Goal: Task Accomplishment & Management: Use online tool/utility

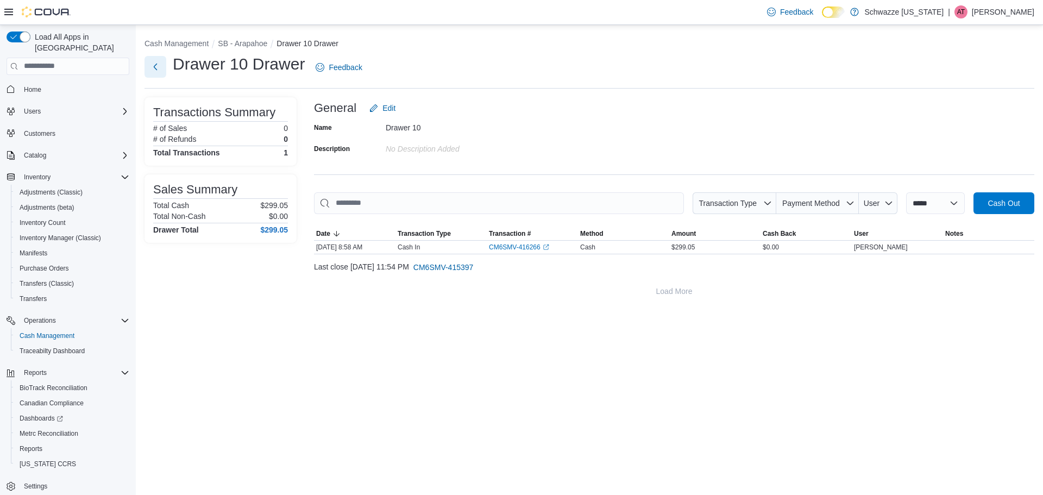
click at [155, 66] on button "Next" at bounding box center [155, 67] width 22 height 22
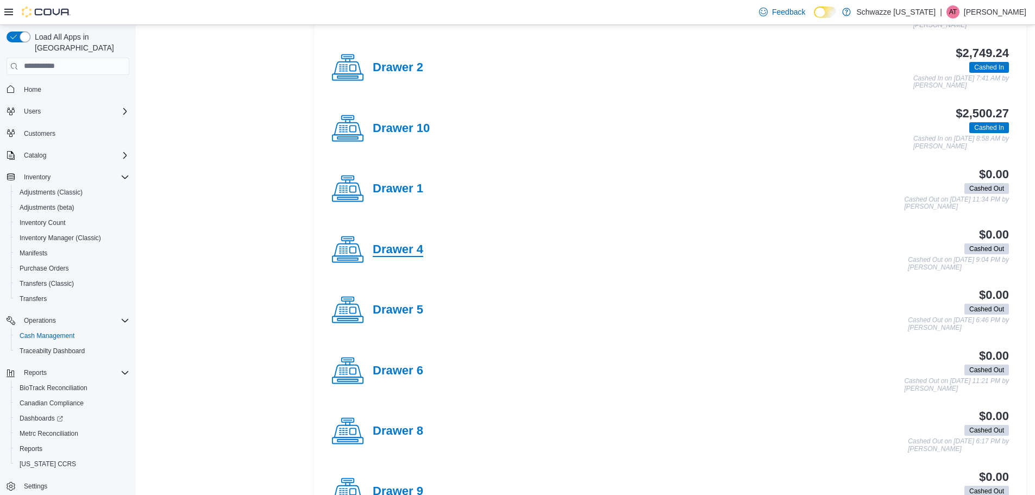
scroll to position [435, 0]
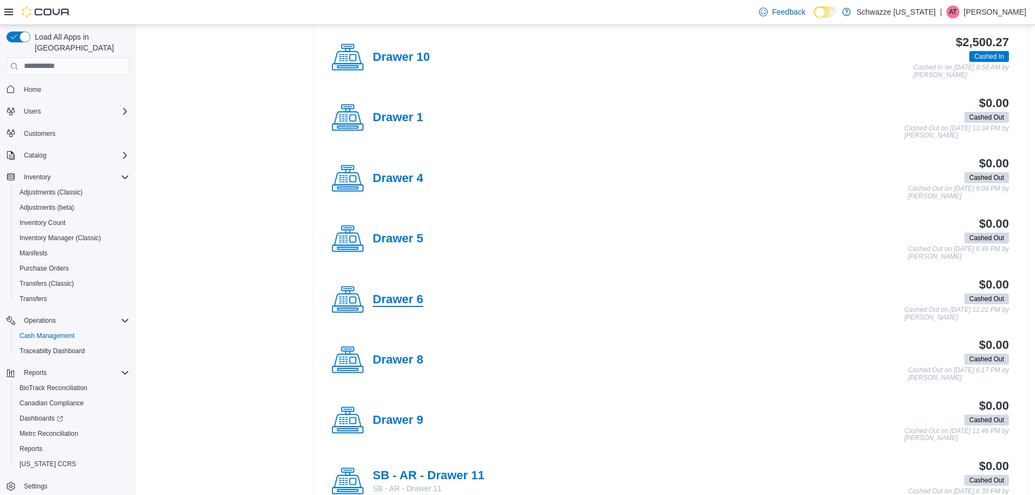
click at [408, 295] on h4 "Drawer 6" at bounding box center [398, 300] width 51 height 14
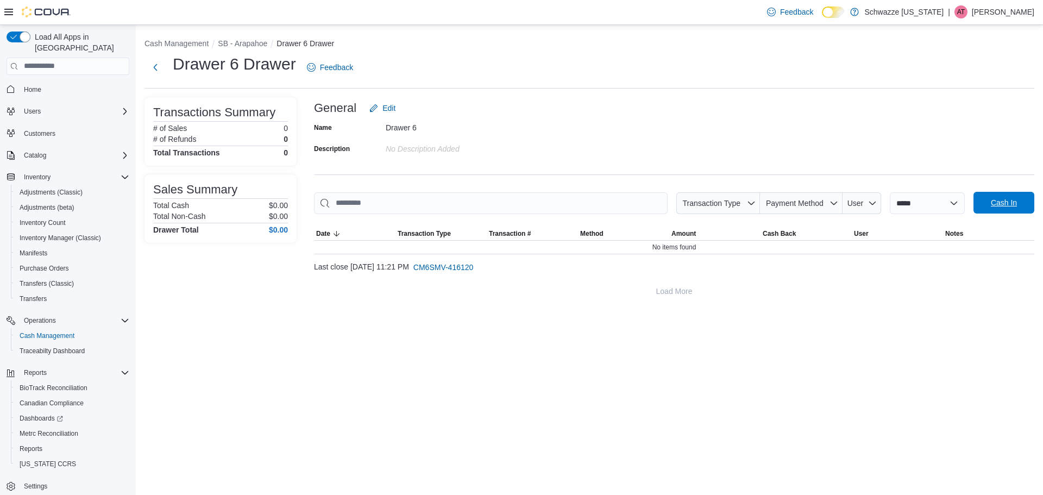
click at [1008, 193] on span "Cash In" at bounding box center [1004, 203] width 48 height 22
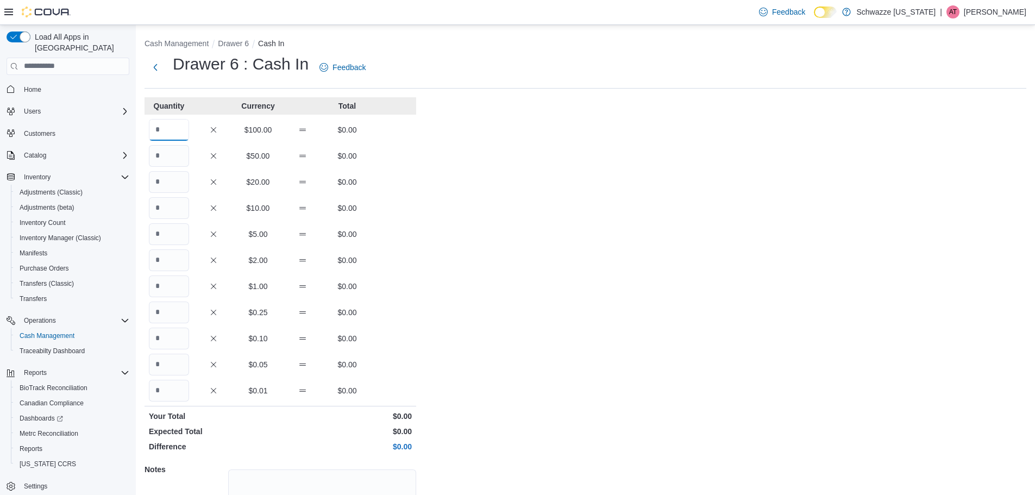
click at [155, 136] on input "Quantity" at bounding box center [169, 130] width 40 height 22
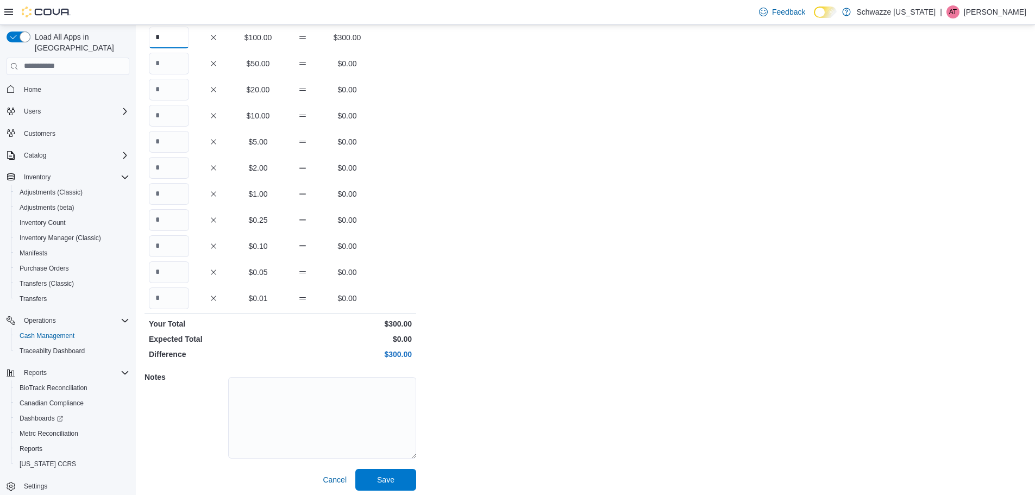
scroll to position [97, 0]
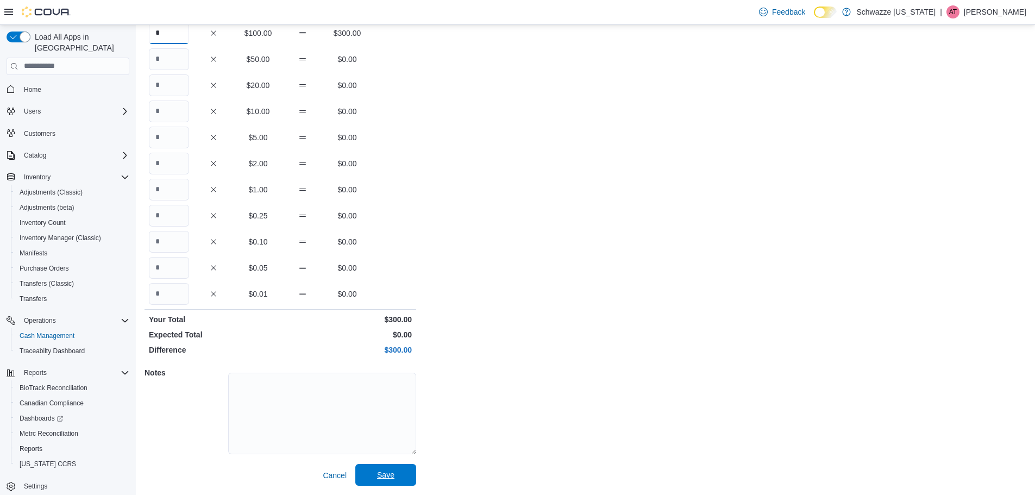
type input "*"
click at [397, 467] on span "Save" at bounding box center [386, 475] width 48 height 22
